Goal: Task Accomplishment & Management: Manage account settings

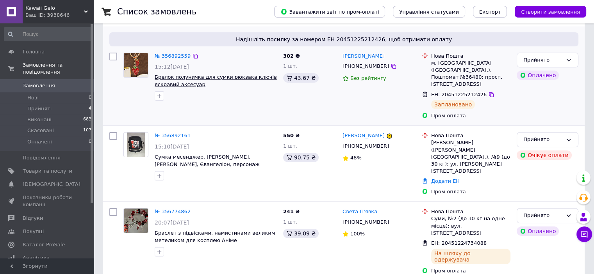
scroll to position [78, 0]
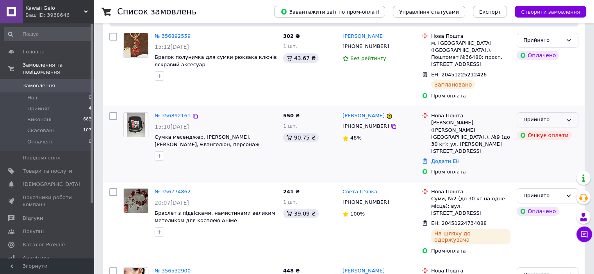
click at [570, 117] on icon at bounding box center [568, 120] width 6 height 6
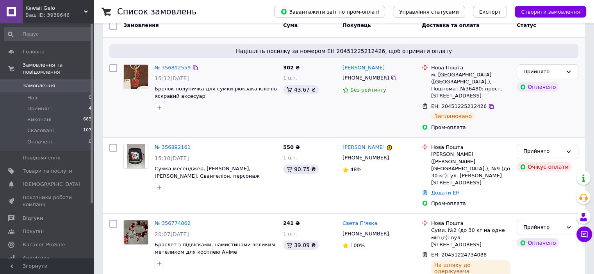
scroll to position [0, 0]
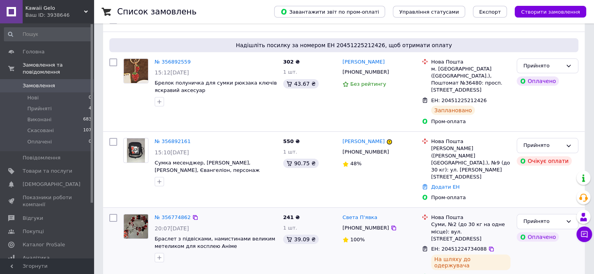
scroll to position [39, 0]
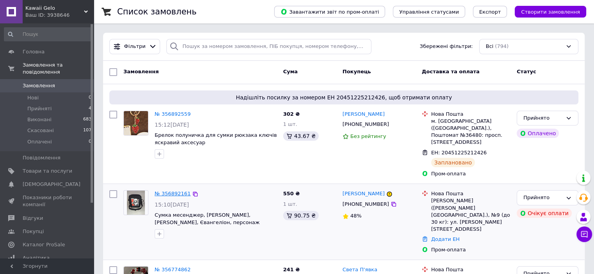
click at [161, 191] on link "№ 356892161" at bounding box center [173, 194] width 36 height 6
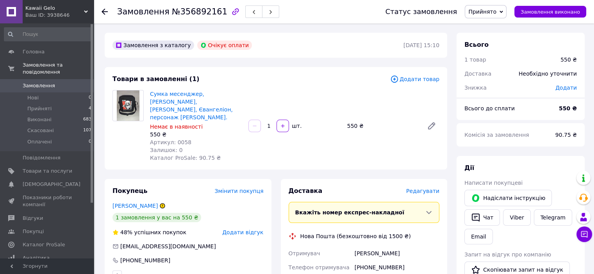
click at [103, 11] on use at bounding box center [105, 12] width 6 height 6
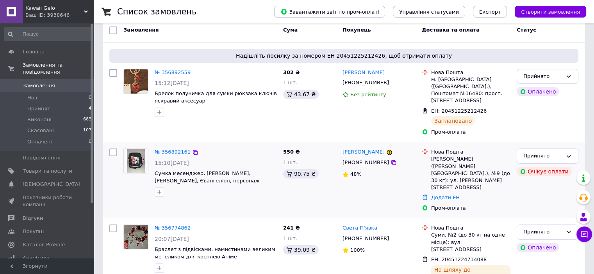
scroll to position [39, 0]
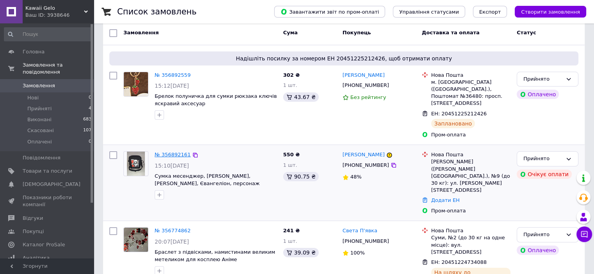
click at [173, 152] on link "№ 356892161" at bounding box center [173, 155] width 36 height 6
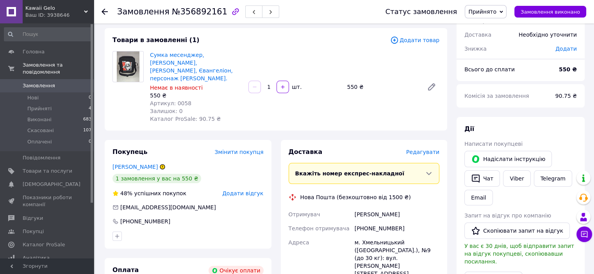
scroll to position [39, 0]
click at [103, 11] on use at bounding box center [105, 12] width 6 height 6
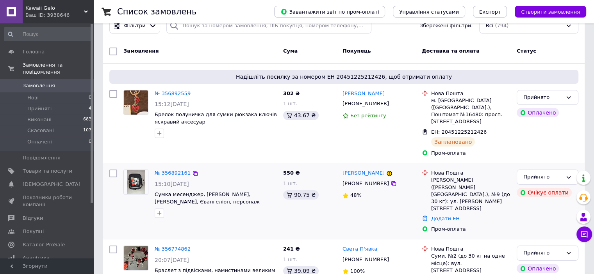
scroll to position [39, 0]
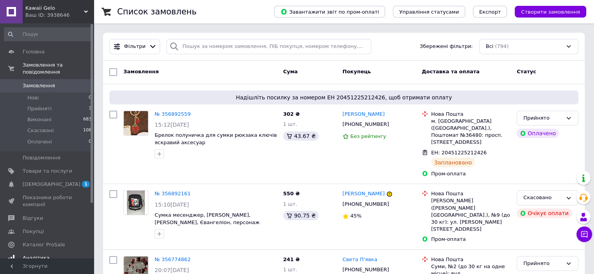
click at [42, 181] on span "[DEMOGRAPHIC_DATA]" at bounding box center [52, 184] width 58 height 7
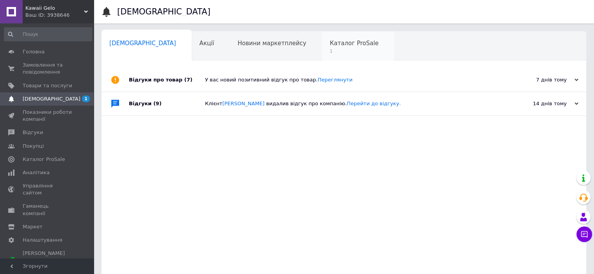
click at [329, 48] on span "1" at bounding box center [353, 51] width 49 height 6
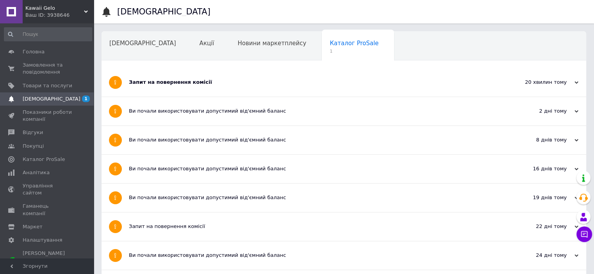
click at [159, 81] on div "Запит на повернення комісії" at bounding box center [314, 82] width 371 height 7
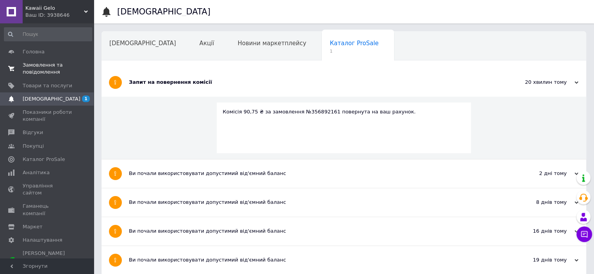
click at [41, 70] on span "Замовлення та повідомлення" at bounding box center [48, 69] width 50 height 14
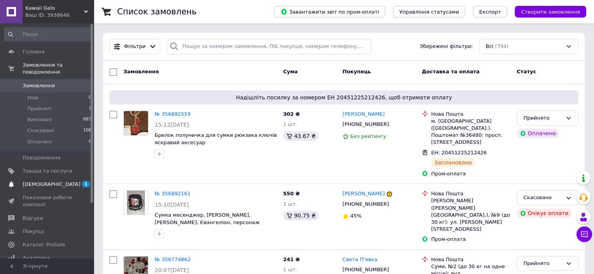
click at [36, 181] on span "[DEMOGRAPHIC_DATA]" at bounding box center [52, 184] width 58 height 7
